Goal: Task Accomplishment & Management: Complete application form

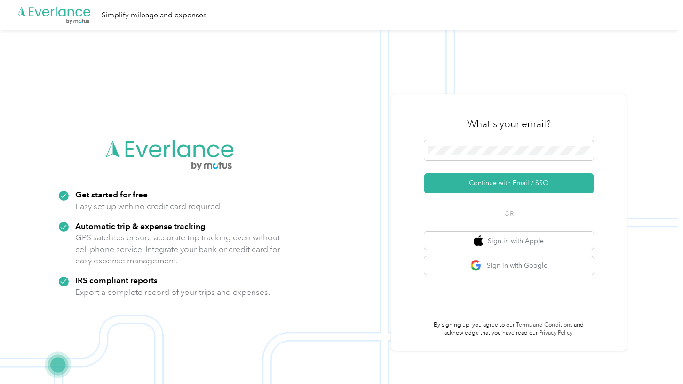
click at [449, 164] on form "Continue with Email / SSO" at bounding box center [508, 166] width 169 height 53
click at [449, 158] on span at bounding box center [508, 150] width 169 height 20
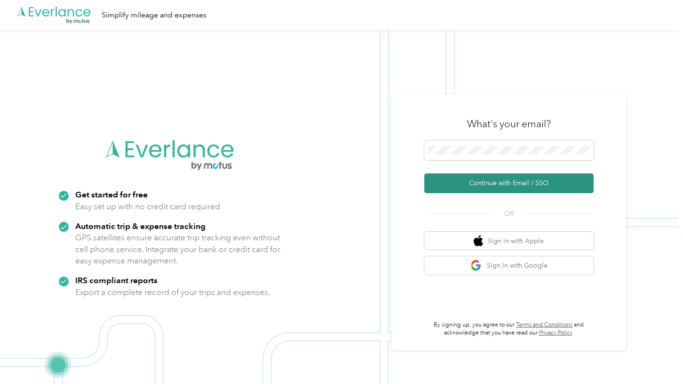
click at [449, 187] on button "Continue with Email / SSO" at bounding box center [508, 183] width 169 height 20
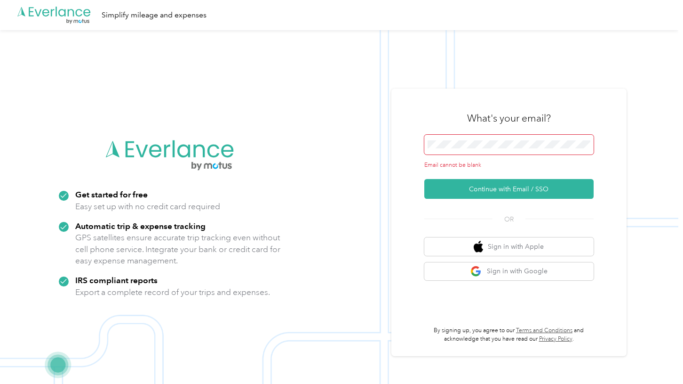
click at [446, 152] on span at bounding box center [508, 145] width 169 height 20
click at [437, 138] on span at bounding box center [508, 145] width 169 height 20
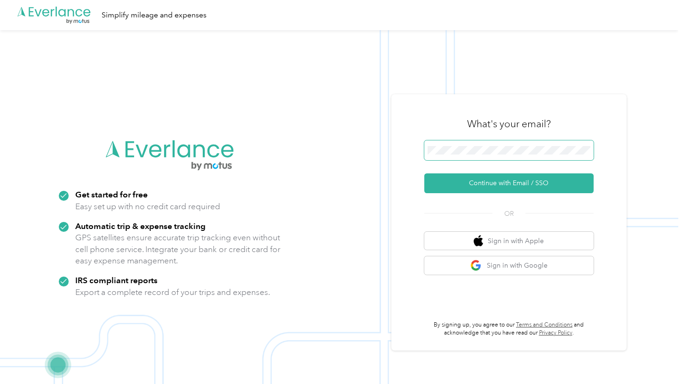
click at [424, 173] on button "Continue with Email / SSO" at bounding box center [508, 183] width 169 height 20
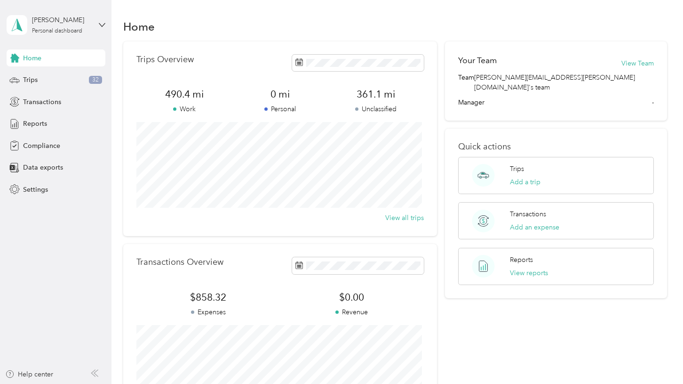
click at [304, 222] on div "View all trips" at bounding box center [280, 218] width 288 height 10
click at [38, 79] on div "Trips 32" at bounding box center [56, 80] width 99 height 17
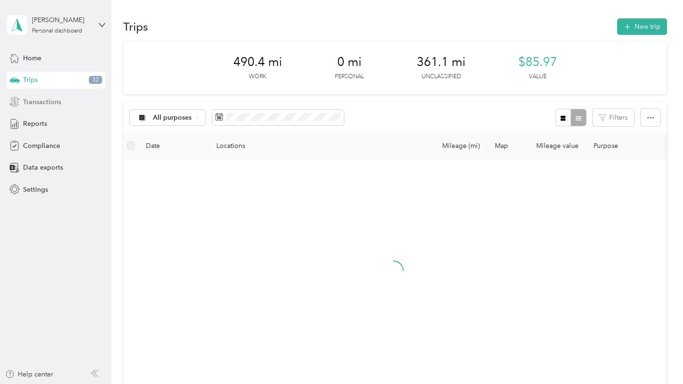
click at [44, 106] on span "Transactions" at bounding box center [42, 102] width 38 height 10
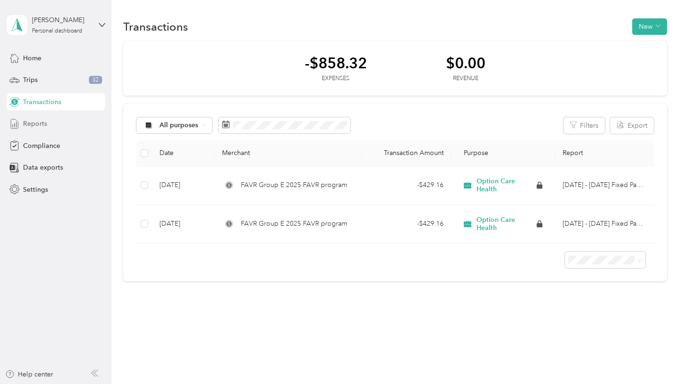
click at [40, 132] on div "Reports" at bounding box center [56, 123] width 99 height 17
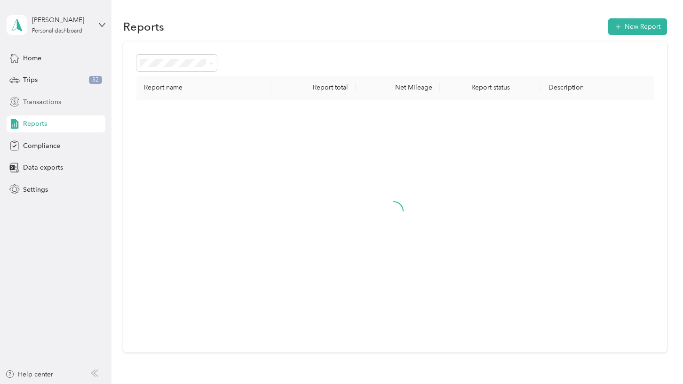
click at [26, 108] on div "Transactions" at bounding box center [56, 101] width 99 height 17
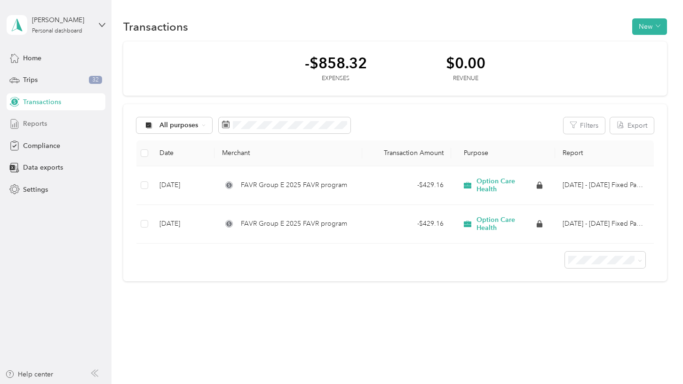
click at [24, 125] on span "Reports" at bounding box center [35, 124] width 24 height 10
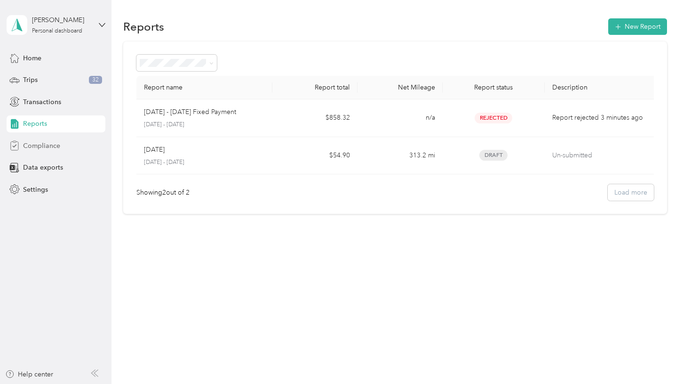
click at [31, 140] on div "Compliance" at bounding box center [56, 145] width 99 height 17
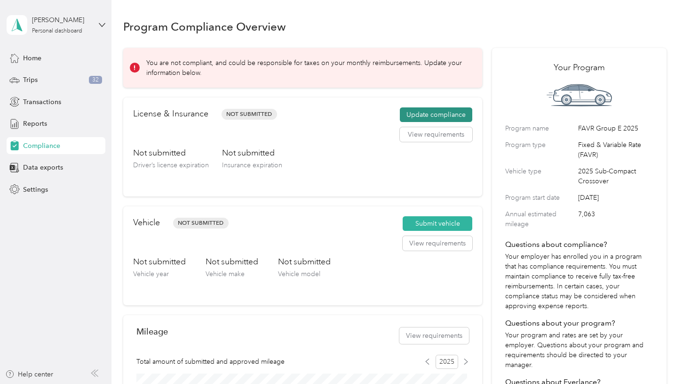
click at [436, 112] on button "Update compliance" at bounding box center [436, 114] width 72 height 15
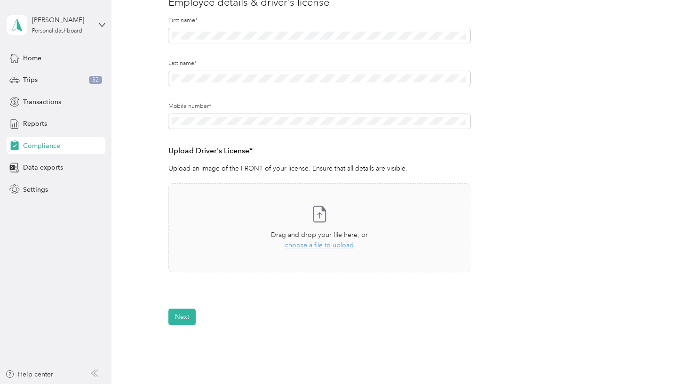
scroll to position [128, 0]
click at [299, 218] on div "Take a photo or choose a photo from your library Drag and drop your file here, …" at bounding box center [319, 226] width 286 height 73
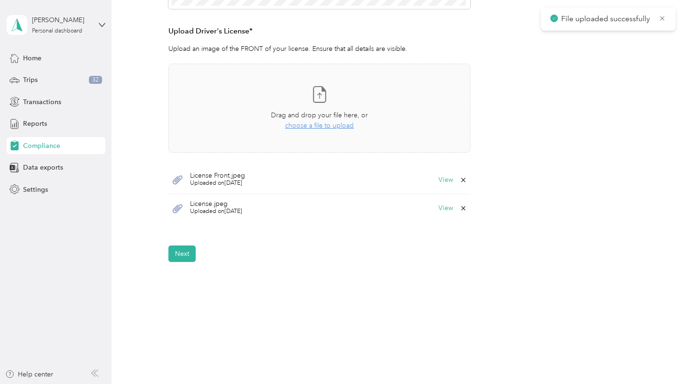
scroll to position [248, 0]
click at [198, 252] on div "Next" at bounding box center [394, 252] width 453 height 16
click at [180, 251] on button "Next" at bounding box center [181, 252] width 27 height 16
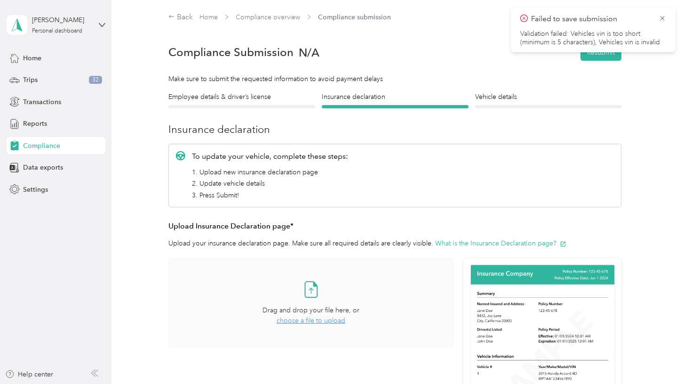
click at [299, 320] on span "choose a file to upload" at bounding box center [311, 320] width 69 height 8
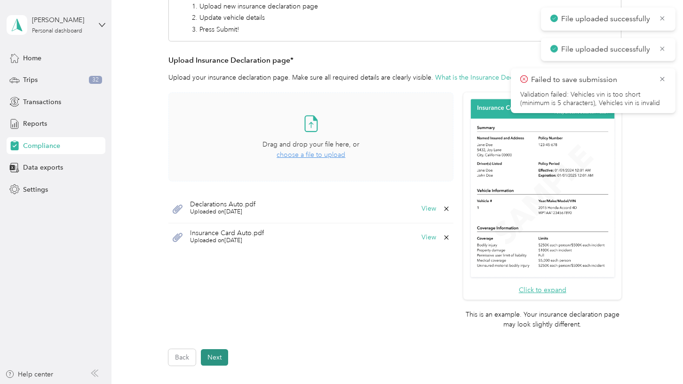
click at [215, 359] on button "Next" at bounding box center [214, 357] width 27 height 16
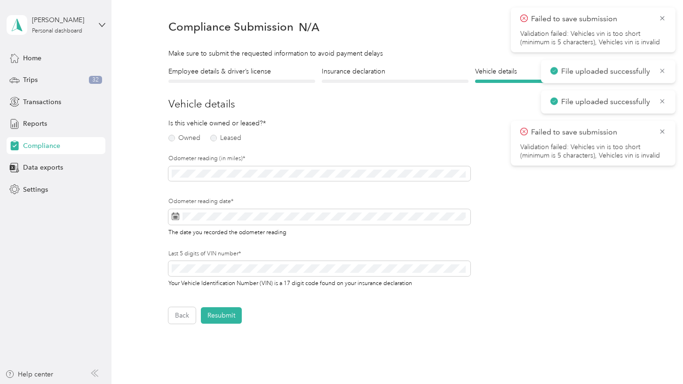
scroll to position [11, 0]
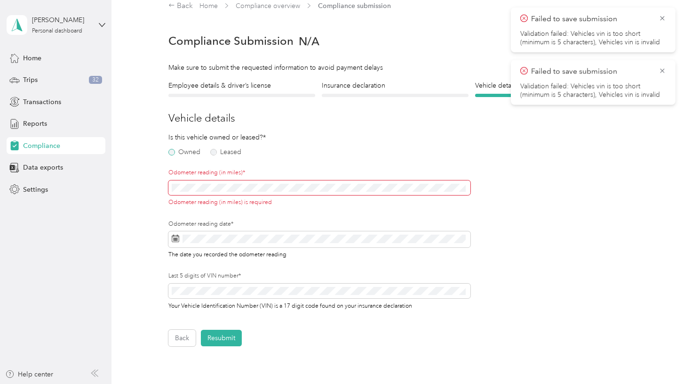
click at [188, 155] on label "Owned" at bounding box center [184, 152] width 32 height 7
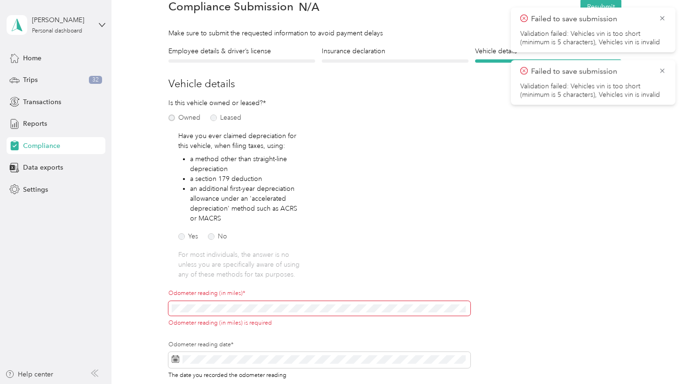
scroll to position [45, 0]
click at [212, 234] on label "No" at bounding box center [217, 236] width 19 height 7
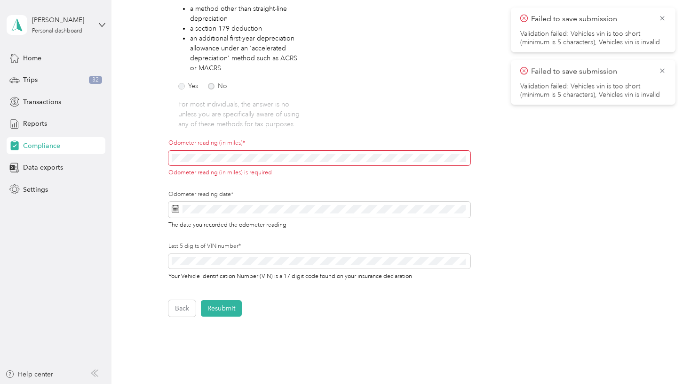
scroll to position [196, 0]
click at [203, 214] on span at bounding box center [319, 209] width 302 height 16
click at [189, 201] on span at bounding box center [319, 209] width 302 height 16
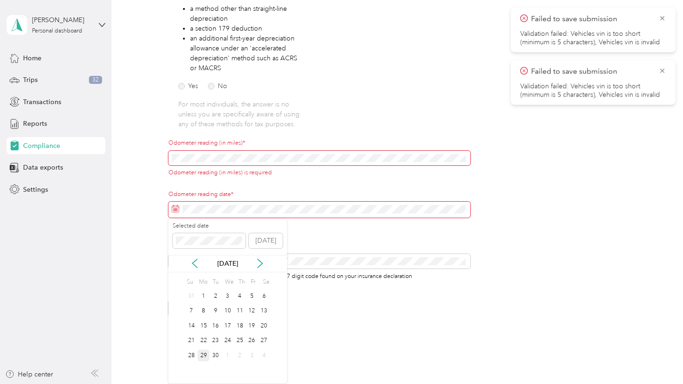
click at [200, 354] on div "29" at bounding box center [204, 355] width 12 height 12
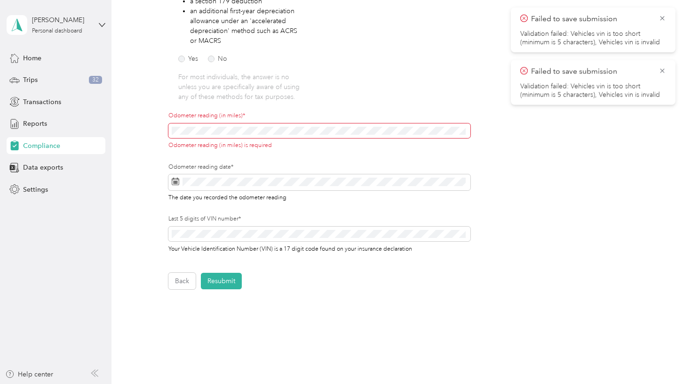
scroll to position [221, 0]
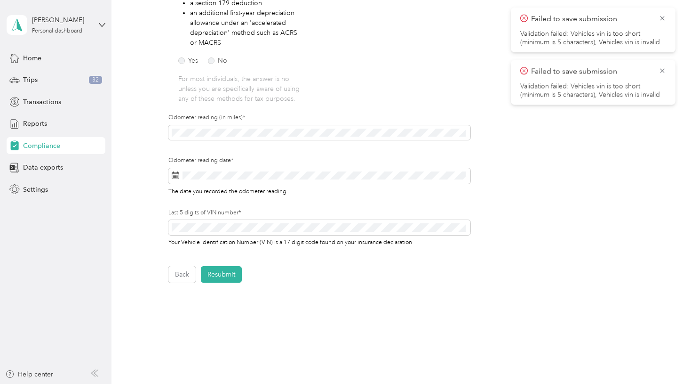
click at [215, 265] on form "Employee details & driver’s license License Insurance declaration Insurance Veh…" at bounding box center [394, 77] width 453 height 412
click at [216, 271] on button "Resubmit" at bounding box center [221, 274] width 41 height 16
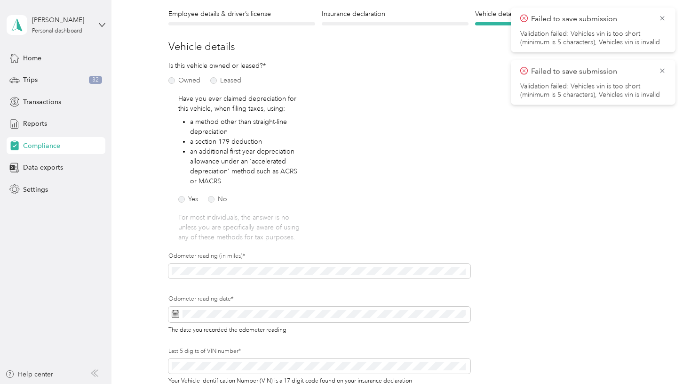
scroll to position [11, 0]
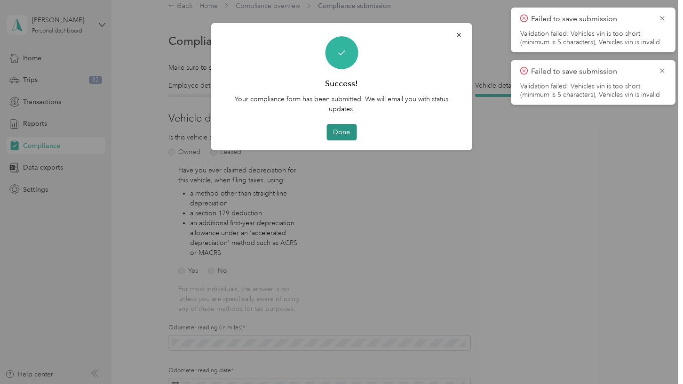
click at [339, 127] on button "Done" at bounding box center [342, 132] width 30 height 16
